Goal: Task Accomplishment & Management: Use online tool/utility

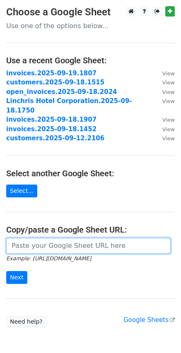
click at [78, 238] on input "url" at bounding box center [88, 246] width 164 height 16
paste input "https://docs.google.com/spreadsheets/d/1gwDu_XVuhwhzqCzak1F37TPAQ0xAbNuvSCSXBzR…"
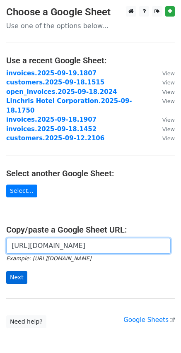
type input "https://docs.google.com/spreadsheets/d/1gwDu_XVuhwhzqCzak1F37TPAQ0xAbNuvSCSXBzR…"
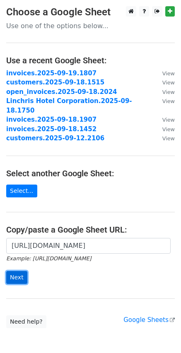
click at [24, 271] on input "Next" at bounding box center [16, 277] width 21 height 13
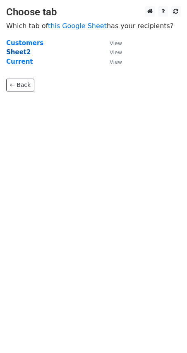
click at [7, 52] on strong "Sheet2" at bounding box center [18, 51] width 24 height 7
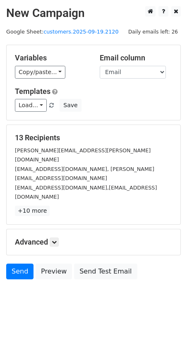
click at [49, 79] on div "Variables Copy/paste... {{Email}} {{Number}} {{Management Company}} {{Name}} {{…" at bounding box center [94, 82] width 174 height 75
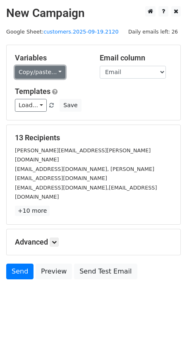
click at [53, 75] on link "Copy/paste..." at bounding box center [40, 72] width 51 height 13
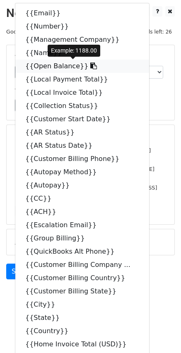
click at [90, 66] on icon at bounding box center [93, 66] width 7 height 7
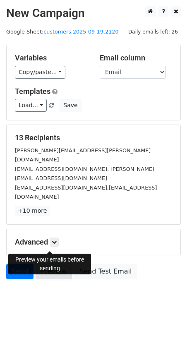
click at [43, 264] on link "Preview" at bounding box center [54, 272] width 36 height 16
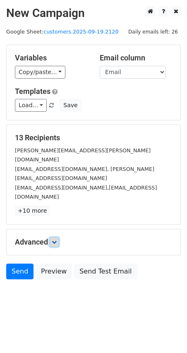
click at [55, 240] on icon at bounding box center [54, 242] width 5 height 5
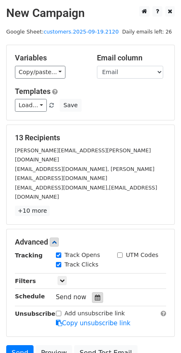
click at [96, 295] on icon at bounding box center [97, 298] width 5 height 6
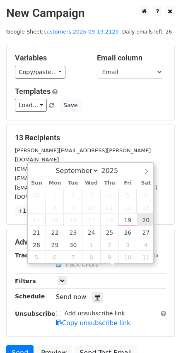
type input "[DATE] 12:00"
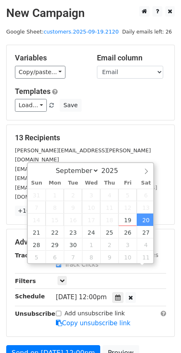
scroll to position [0, 0]
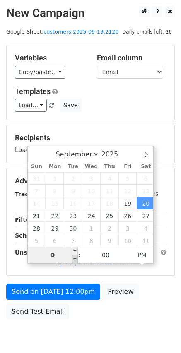
type input "08"
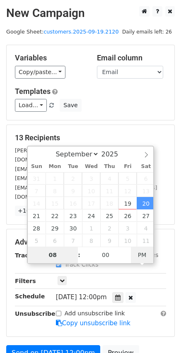
type input "[DATE] 08:00"
click at [142, 256] on span "AM" at bounding box center [142, 255] width 23 height 17
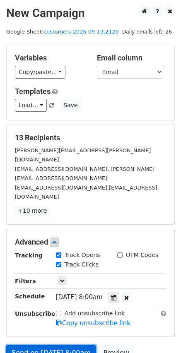
click at [63, 345] on link "Send on [DATE] 8:00am" at bounding box center [51, 353] width 90 height 16
click at [53, 345] on link "Send on [DATE] 8:00am" at bounding box center [51, 353] width 90 height 16
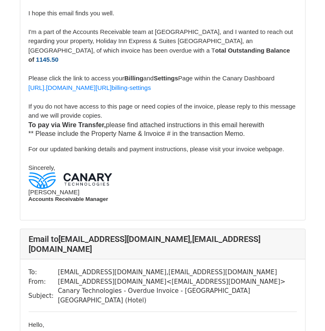
scroll to position [838, 0]
